Goal: Information Seeking & Learning: Learn about a topic

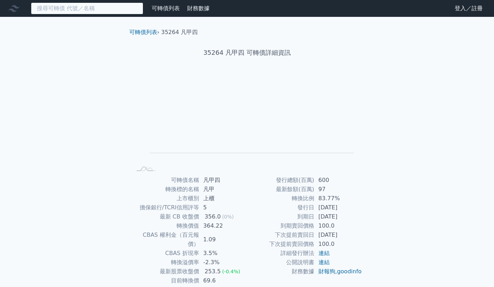
click at [78, 5] on input at bounding box center [87, 8] width 112 height 12
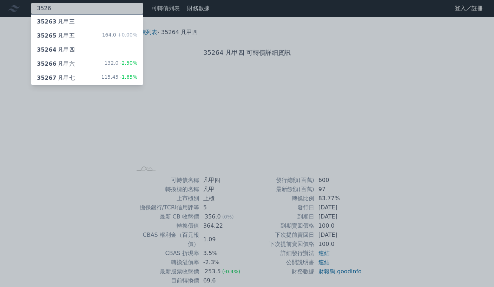
type input "3526"
click at [64, 78] on div "35267 凡甲七" at bounding box center [56, 78] width 38 height 8
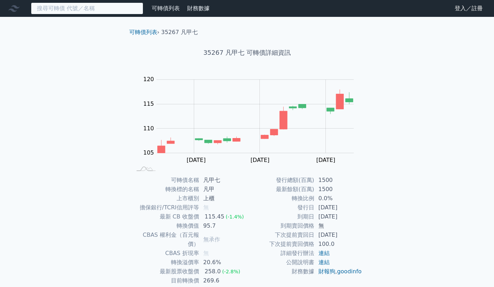
click at [100, 8] on input at bounding box center [87, 8] width 112 height 12
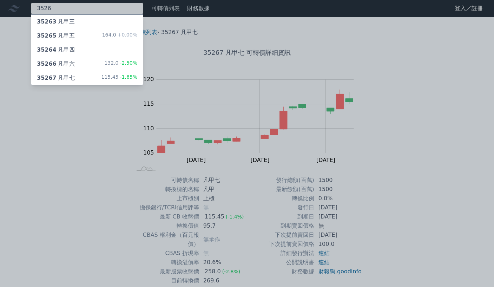
type input "3526"
click at [58, 62] on div "35266 凡甲六" at bounding box center [56, 64] width 38 height 8
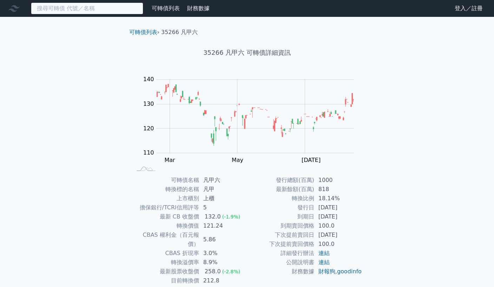
click at [86, 6] on input at bounding box center [87, 8] width 112 height 12
type input "6"
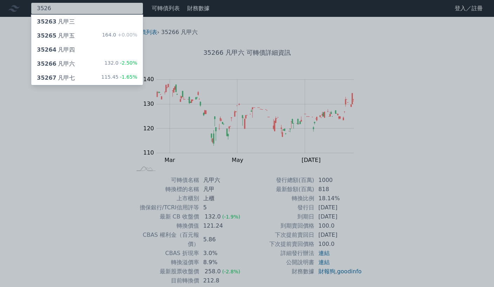
type input "3526"
click at [67, 34] on div "35265 凡甲五" at bounding box center [56, 36] width 38 height 8
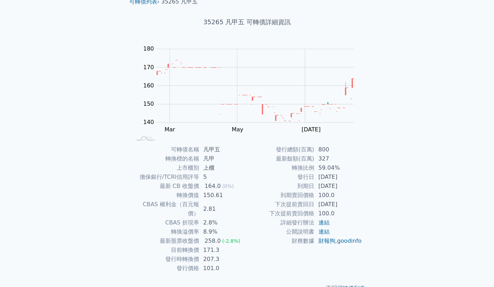
scroll to position [38, 0]
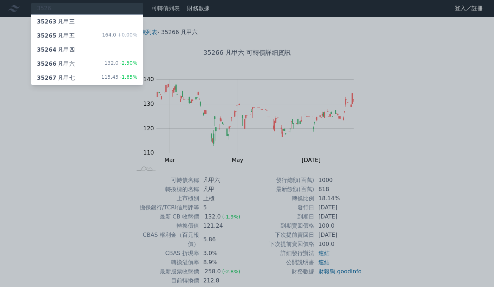
click at [75, 62] on div "35266 凡甲六 132.0 -2.50%" at bounding box center [87, 64] width 112 height 14
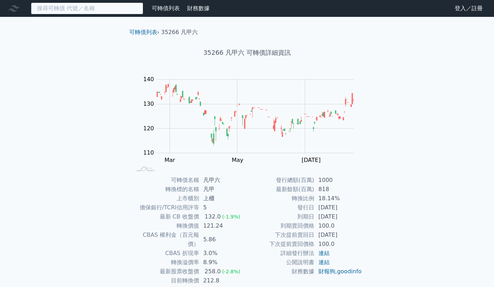
click at [98, 7] on input at bounding box center [87, 8] width 112 height 12
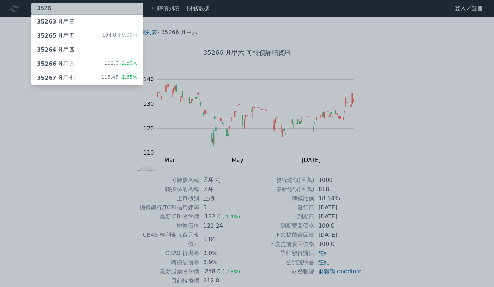
type input "3526"
click at [60, 50] on div "35264 凡甲四" at bounding box center [56, 50] width 38 height 8
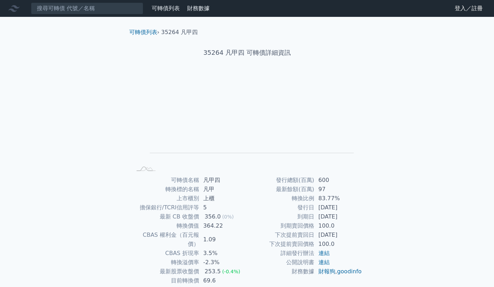
click at [168, 9] on link "可轉債列表" at bounding box center [166, 8] width 28 height 7
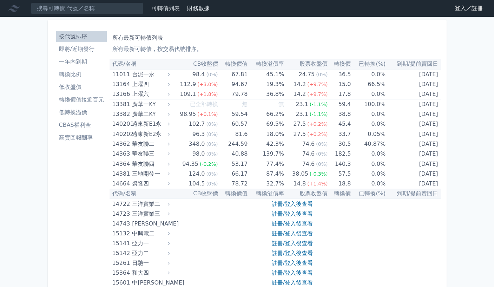
click at [66, 62] on li "一年內到期" at bounding box center [81, 62] width 51 height 8
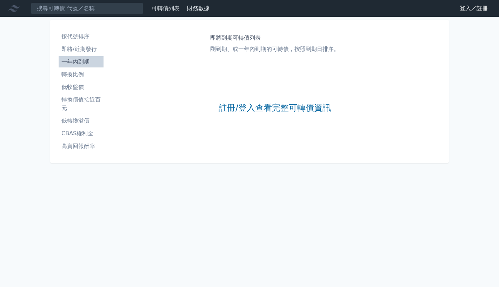
click at [71, 35] on li "按代號排序" at bounding box center [81, 36] width 45 height 8
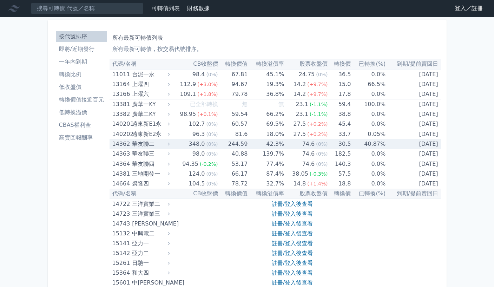
click at [139, 143] on div "華友聯二" at bounding box center [150, 144] width 36 height 10
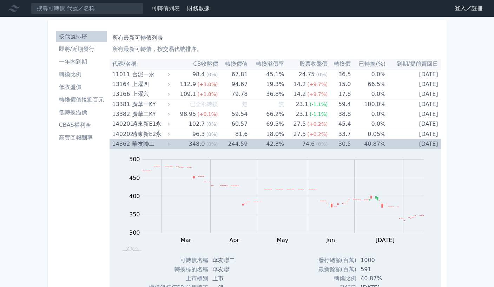
click at [169, 143] on icon at bounding box center [168, 143] width 5 height 5
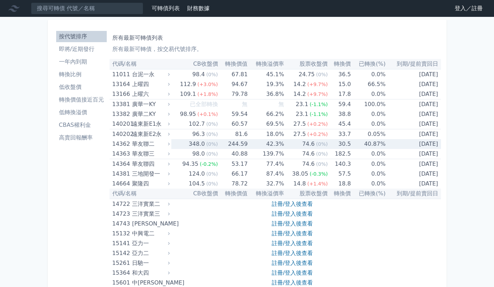
click at [170, 142] on icon at bounding box center [168, 143] width 5 height 5
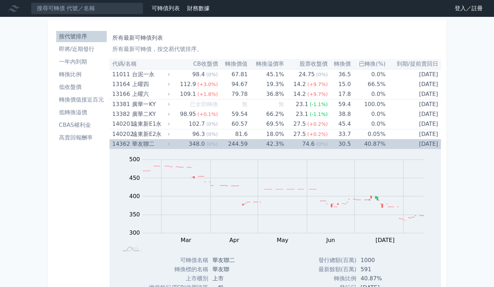
click at [145, 143] on div "華友聯二" at bounding box center [150, 144] width 36 height 10
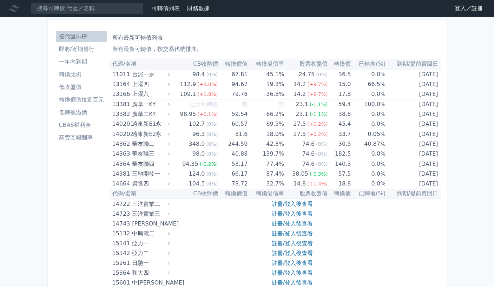
click at [73, 74] on li "轉換比例" at bounding box center [81, 74] width 51 height 8
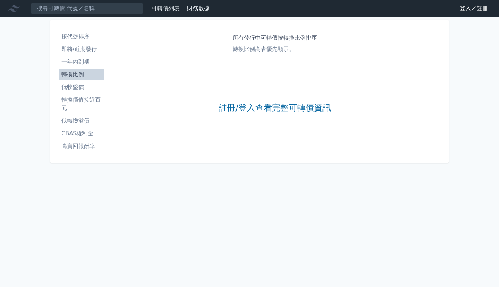
click at [74, 67] on ul "按代號排序 即將/近期發行 一年內到期 轉換比例 低收盤價 轉換價值接近百元 低轉換溢價 CBAS權利金 高賣回報酬率" at bounding box center [81, 91] width 45 height 121
click at [67, 56] on ul "按代號排序 即將/近期發行 一年內到期 轉換比例 低收盤價 轉換價值接近百元 低轉換溢價 CBAS權利金 高賣回報酬率" at bounding box center [81, 91] width 45 height 121
click at [76, 61] on li "一年內到期" at bounding box center [81, 62] width 45 height 8
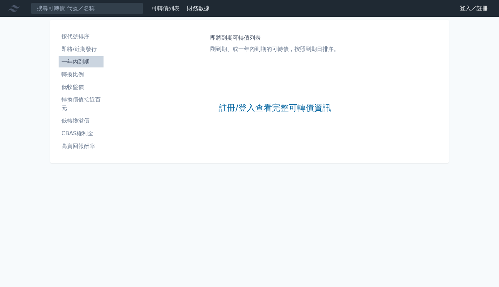
click at [77, 120] on li "低轉換溢價" at bounding box center [81, 120] width 45 height 8
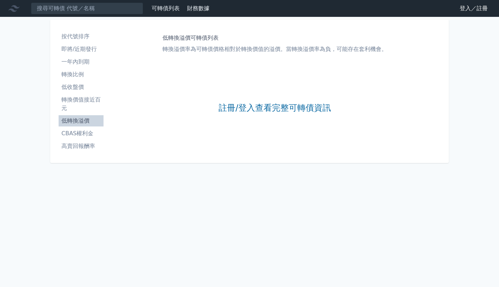
click at [76, 49] on li "即將/近期發行" at bounding box center [81, 49] width 45 height 8
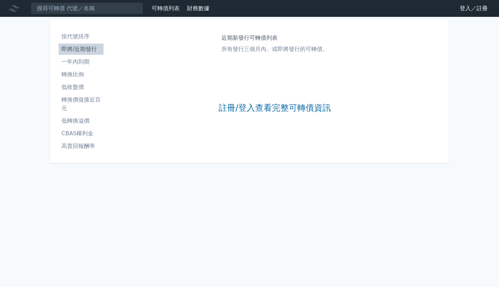
click at [81, 35] on li "按代號排序" at bounding box center [81, 36] width 45 height 8
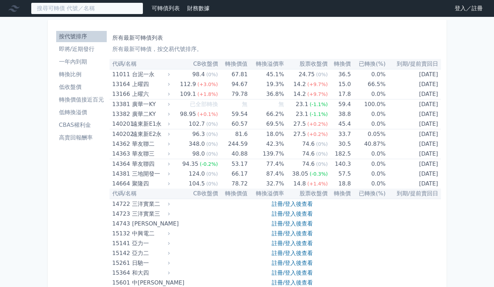
click at [118, 6] on input at bounding box center [87, 8] width 112 height 12
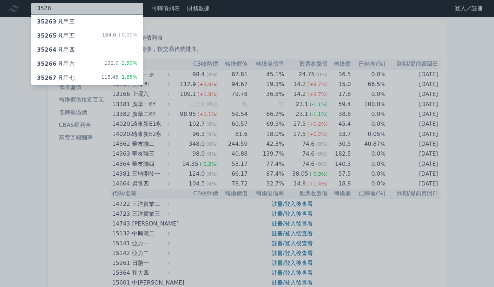
type input "3526"
click at [126, 78] on span "-1.65%" at bounding box center [127, 77] width 19 height 6
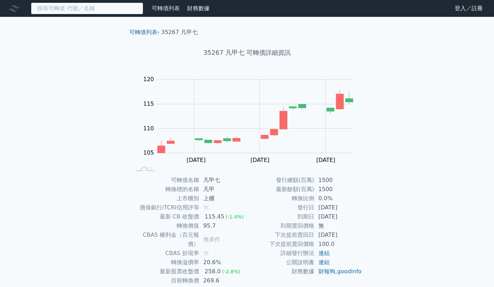
click at [93, 8] on input at bounding box center [87, 8] width 112 height 12
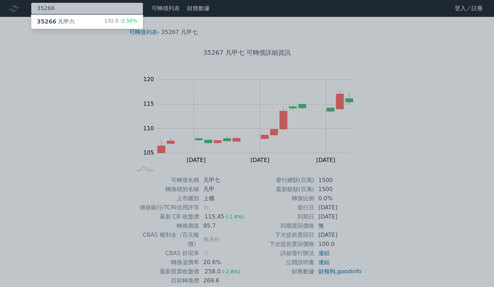
type input "35266"
click at [80, 24] on div "35266 凡甲六 132.0 -2.50%" at bounding box center [87, 22] width 112 height 14
